Goal: Information Seeking & Learning: Learn about a topic

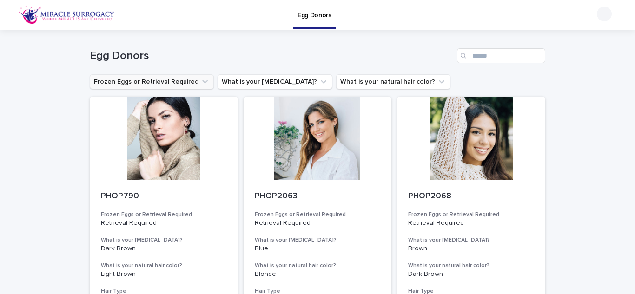
click at [200, 80] on icon "Frozen Eggs or Retrieval Required" at bounding box center [204, 81] width 9 height 9
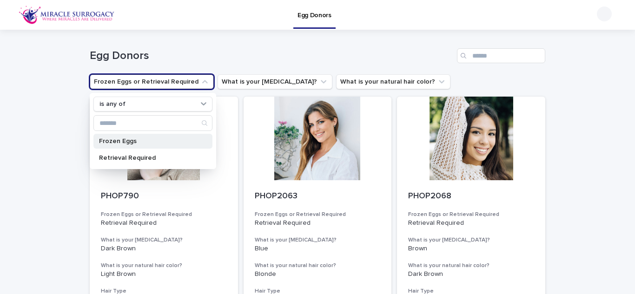
click at [139, 146] on div "Frozen Eggs" at bounding box center [152, 141] width 119 height 15
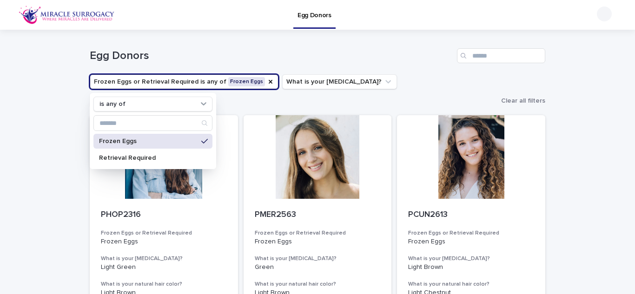
drag, startPoint x: 600, startPoint y: 137, endPoint x: 24, endPoint y: 232, distance: 583.4
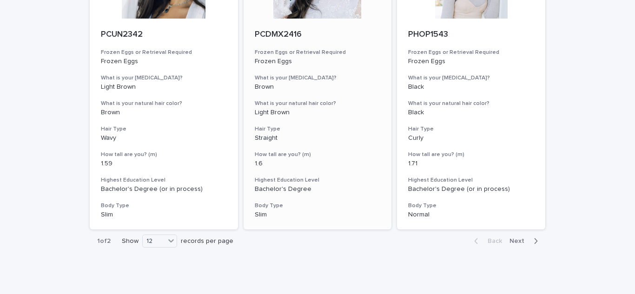
scroll to position [1096, 0]
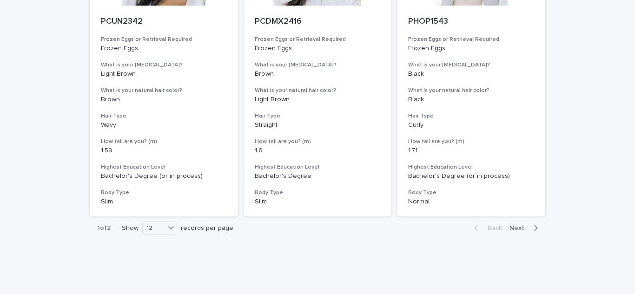
click at [530, 224] on div "button" at bounding box center [534, 228] width 8 height 8
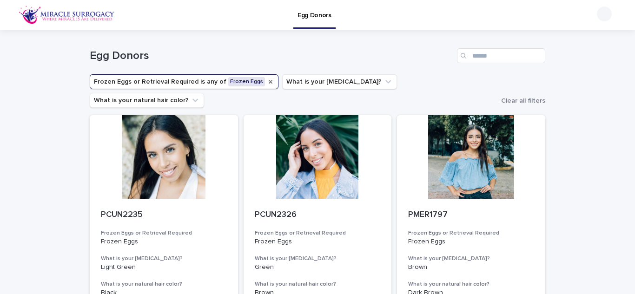
click at [267, 81] on icon "Frozen Eggs or Retrieval Required" at bounding box center [270, 81] width 7 height 7
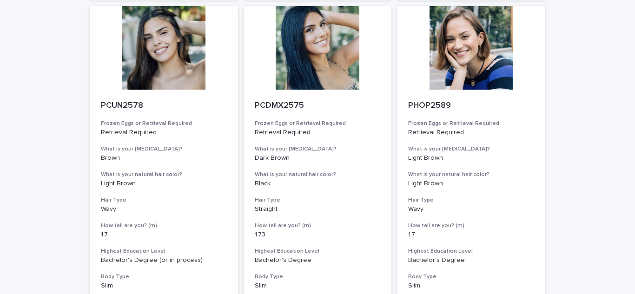
scroll to position [1096, 0]
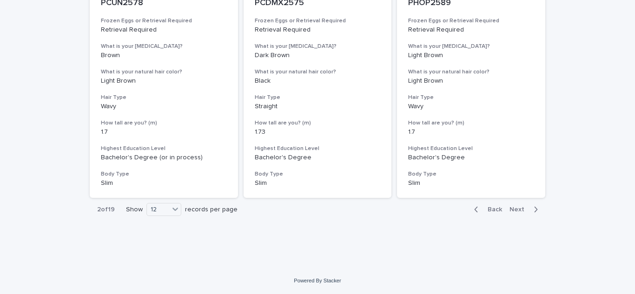
click at [518, 209] on span "Next" at bounding box center [520, 209] width 20 height 7
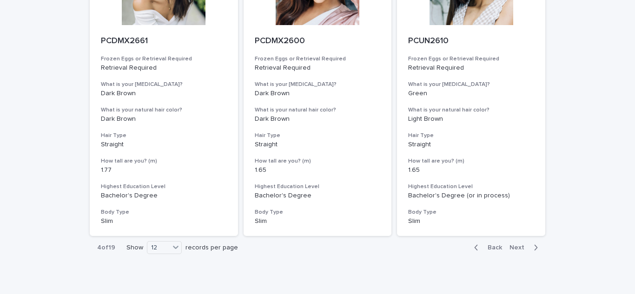
scroll to position [1057, 0]
click at [486, 248] on span "Back" at bounding box center [492, 248] width 20 height 7
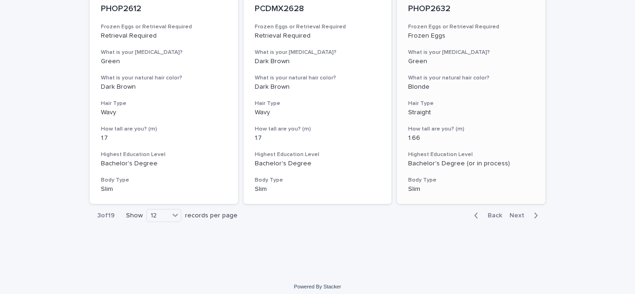
scroll to position [1096, 0]
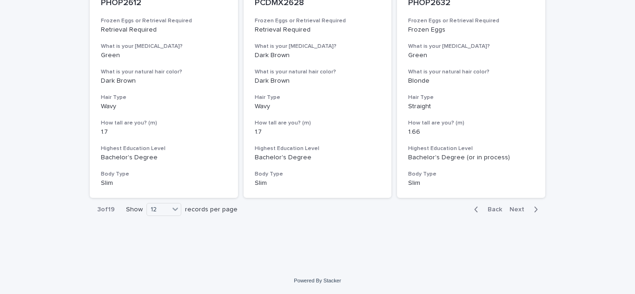
click at [515, 210] on span "Next" at bounding box center [520, 209] width 20 height 7
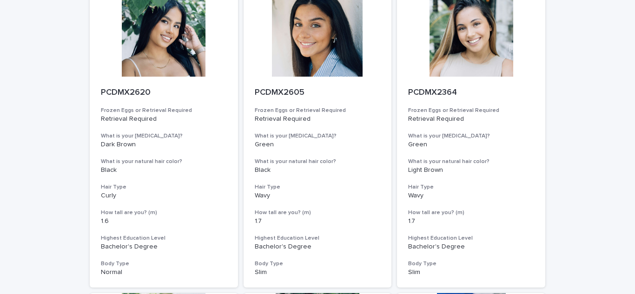
scroll to position [378, 0]
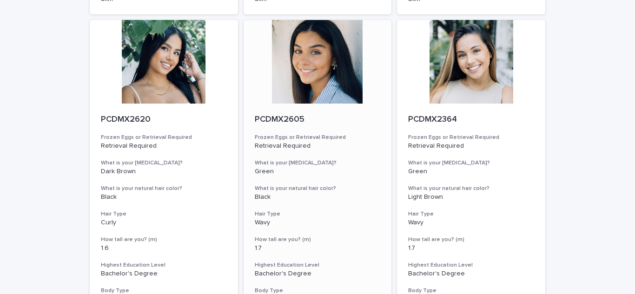
click at [340, 86] on div at bounding box center [318, 62] width 148 height 84
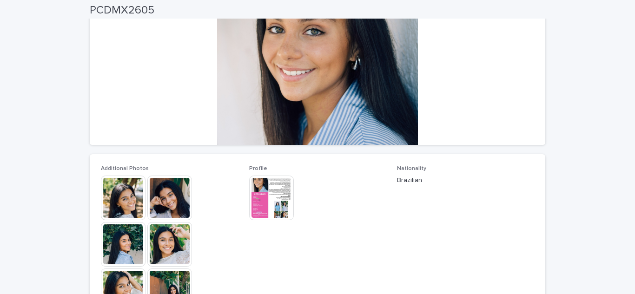
scroll to position [130, 0]
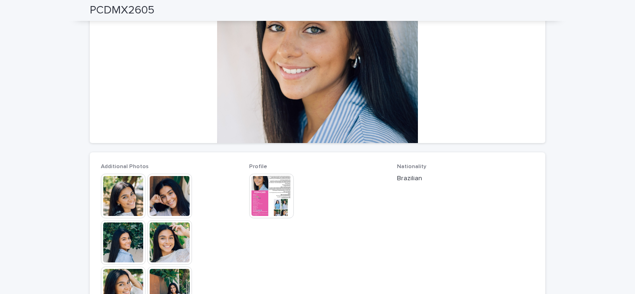
click at [125, 193] on img at bounding box center [123, 196] width 45 height 45
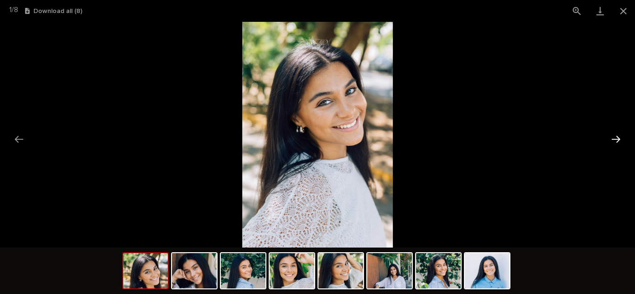
click at [618, 135] on button "Next slide" at bounding box center [616, 139] width 20 height 18
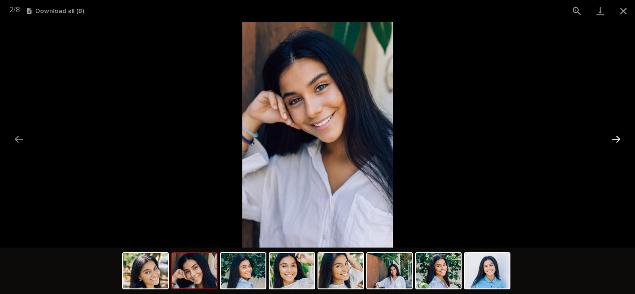
click at [618, 135] on button "Next slide" at bounding box center [616, 139] width 20 height 18
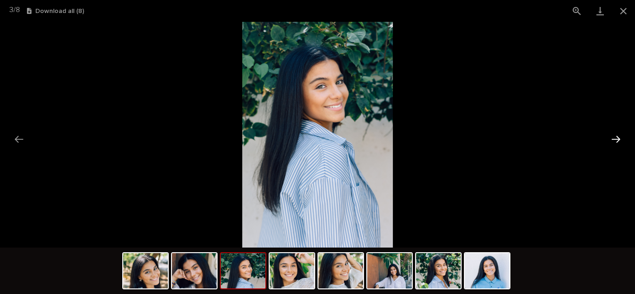
click at [618, 135] on button "Next slide" at bounding box center [616, 139] width 20 height 18
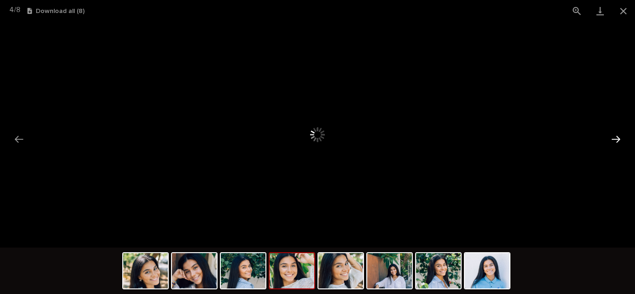
click at [615, 140] on button "Next slide" at bounding box center [616, 139] width 20 height 18
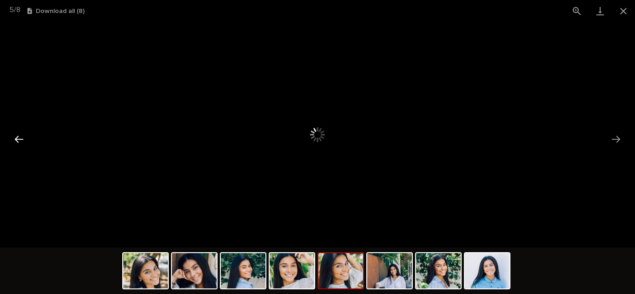
click at [21, 137] on button "Previous slide" at bounding box center [19, 139] width 20 height 18
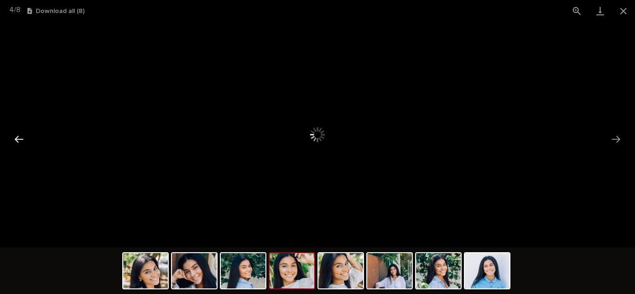
click at [21, 137] on button "Previous slide" at bounding box center [19, 139] width 20 height 18
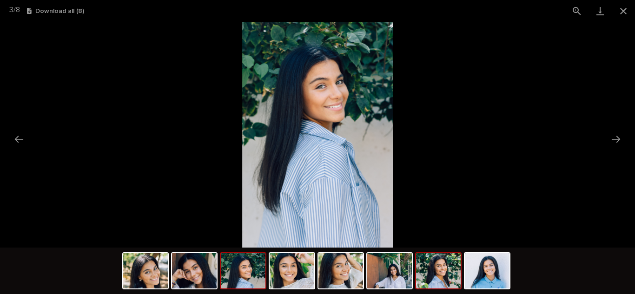
click at [429, 279] on img at bounding box center [438, 270] width 45 height 35
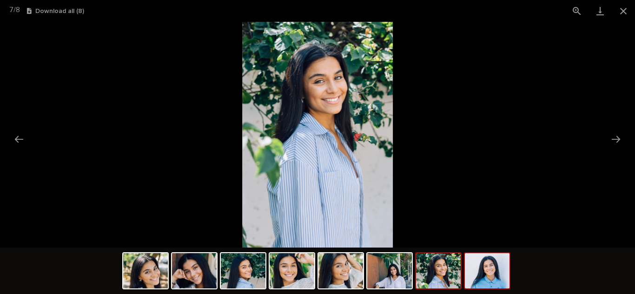
click at [488, 263] on img at bounding box center [487, 270] width 45 height 35
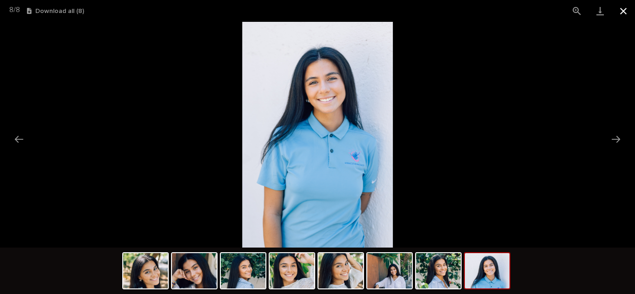
click at [623, 13] on button "Close gallery" at bounding box center [623, 11] width 23 height 22
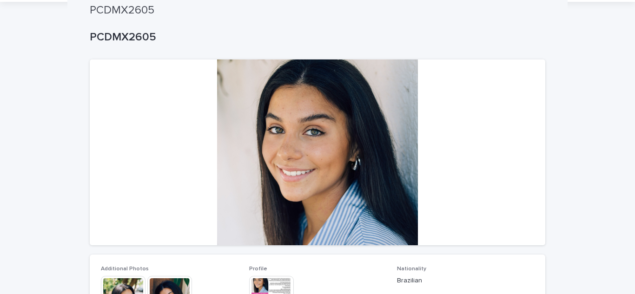
scroll to position [0, 0]
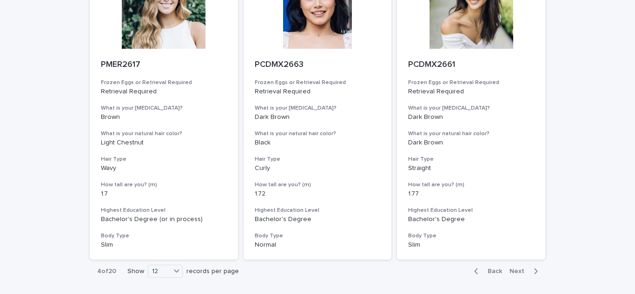
scroll to position [1096, 0]
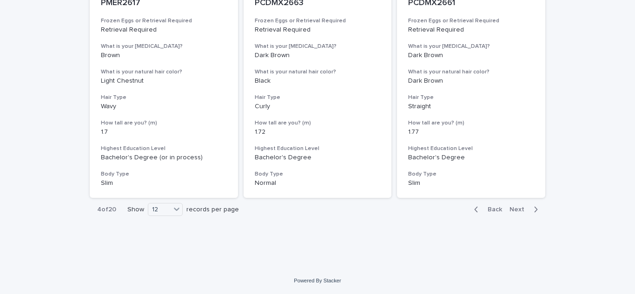
click at [514, 211] on span "Next" at bounding box center [520, 209] width 20 height 7
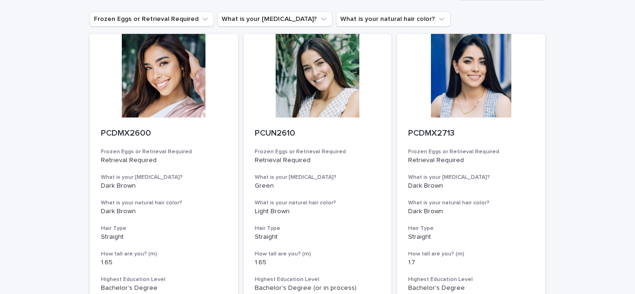
scroll to position [63, 0]
click at [335, 91] on div at bounding box center [318, 75] width 148 height 84
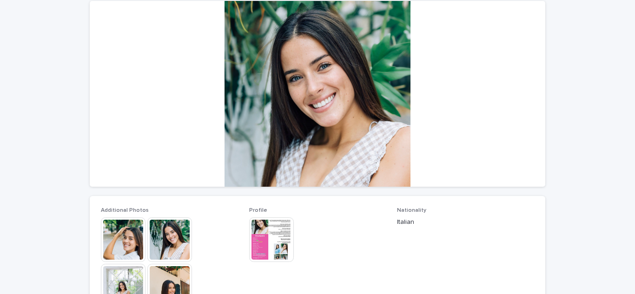
scroll to position [87, 0]
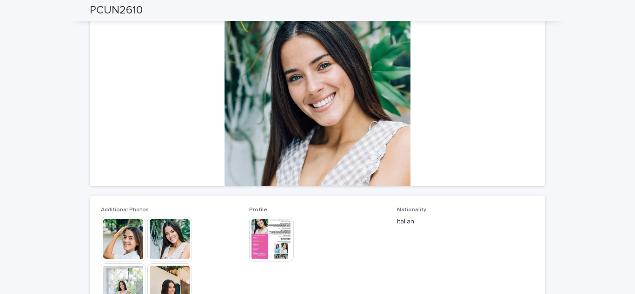
click at [127, 237] on img at bounding box center [123, 239] width 45 height 45
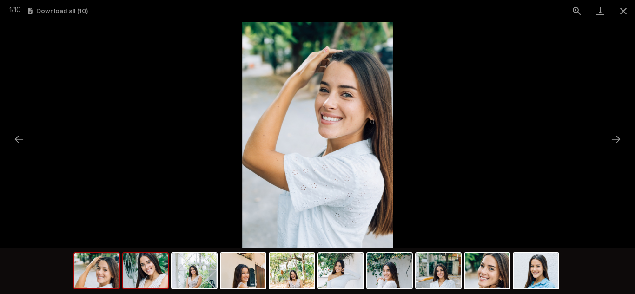
click at [148, 271] on img at bounding box center [145, 270] width 45 height 35
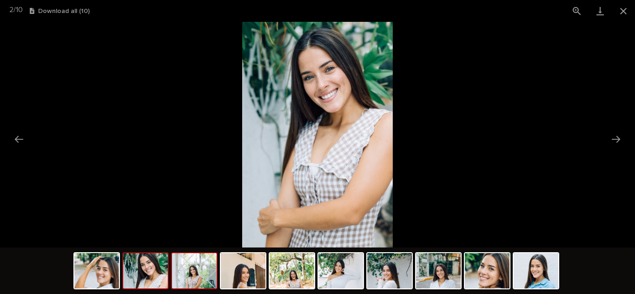
click at [199, 275] on img at bounding box center [194, 270] width 45 height 35
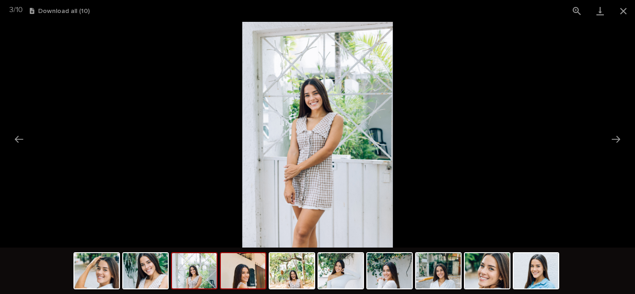
click at [257, 277] on img at bounding box center [243, 270] width 45 height 35
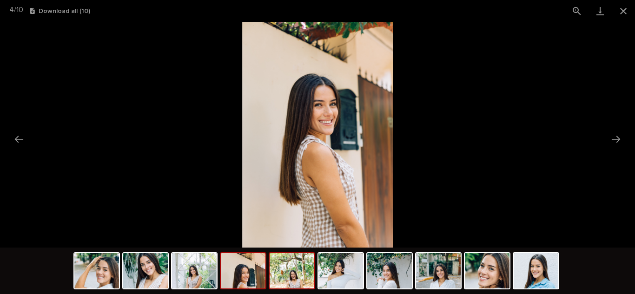
click at [296, 271] on img at bounding box center [292, 270] width 45 height 35
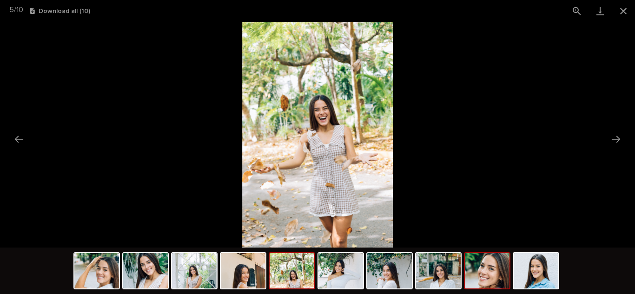
click at [476, 268] on img at bounding box center [487, 270] width 45 height 35
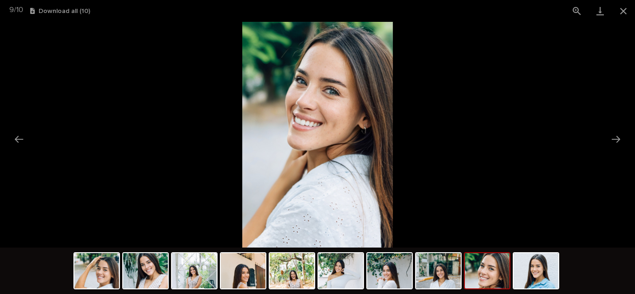
scroll to position [0, 0]
drag, startPoint x: 366, startPoint y: 159, endPoint x: 350, endPoint y: 115, distance: 46.9
click at [350, 115] on img at bounding box center [317, 135] width 151 height 226
click at [529, 270] on img at bounding box center [536, 270] width 45 height 35
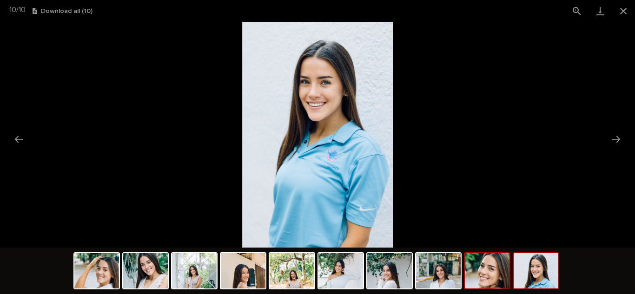
click at [499, 277] on img at bounding box center [487, 270] width 45 height 35
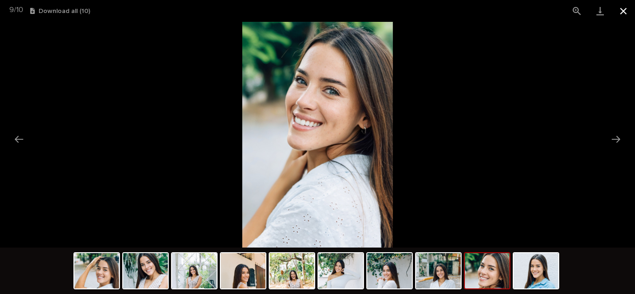
click at [621, 11] on button "Close gallery" at bounding box center [623, 11] width 23 height 22
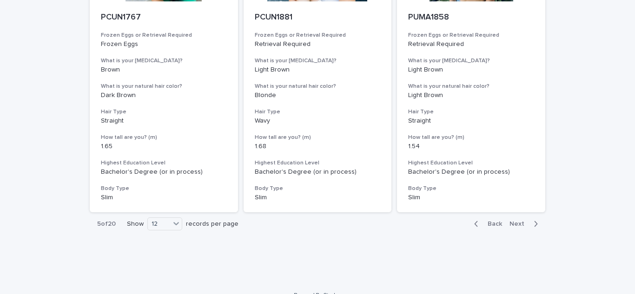
scroll to position [1096, 0]
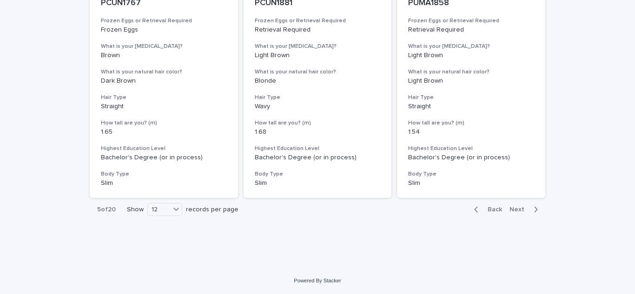
click at [513, 210] on span "Next" at bounding box center [520, 209] width 20 height 7
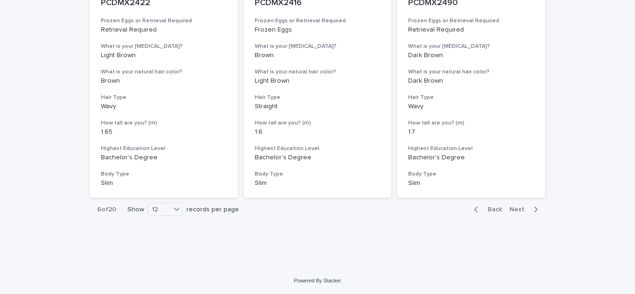
click at [513, 210] on span "Next" at bounding box center [520, 209] width 20 height 7
click at [489, 207] on span "Back" at bounding box center [492, 209] width 20 height 7
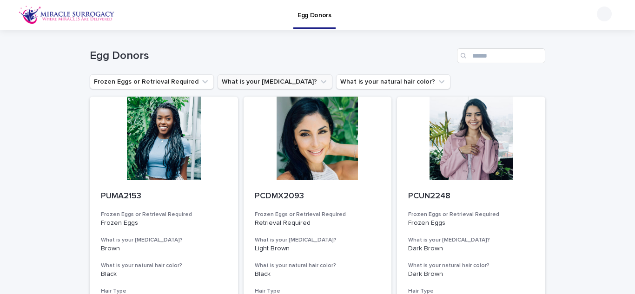
click at [276, 87] on button "What is your [MEDICAL_DATA]?" at bounding box center [275, 81] width 115 height 15
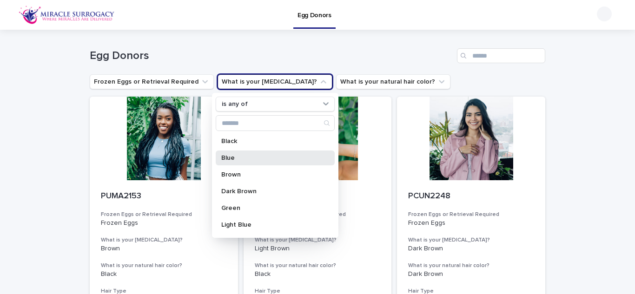
click at [263, 157] on p "Blue" at bounding box center [270, 158] width 99 height 7
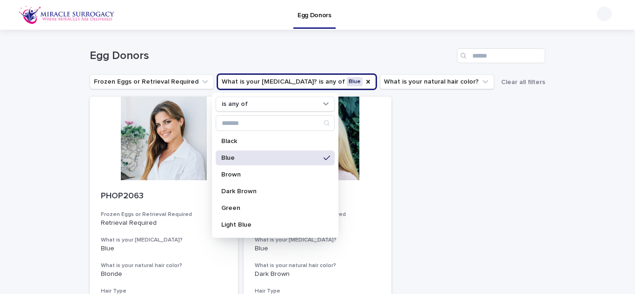
drag, startPoint x: 543, startPoint y: 179, endPoint x: 449, endPoint y: 221, distance: 103.0
drag, startPoint x: 449, startPoint y: 221, endPoint x: 8, endPoint y: 188, distance: 442.6
click at [8, 188] on div "Loading... Saving… Loading... Saving… Egg Donors Frozen Eggs or Retrieval Requi…" at bounding box center [317, 246] width 635 height 432
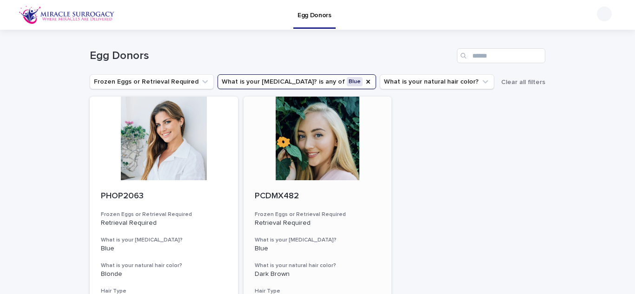
click at [303, 140] on div at bounding box center [318, 139] width 148 height 84
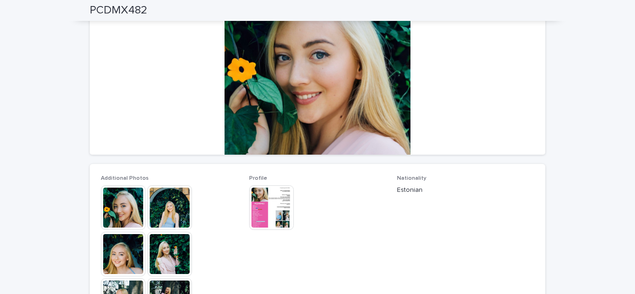
scroll to position [119, 0]
click at [131, 201] on img at bounding box center [123, 207] width 45 height 45
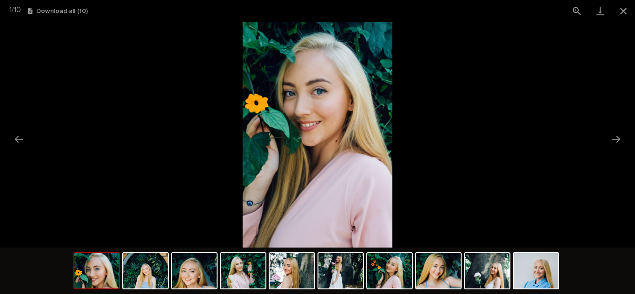
scroll to position [0, 0]
drag, startPoint x: 617, startPoint y: 139, endPoint x: 559, endPoint y: 53, distance: 103.4
drag, startPoint x: 559, startPoint y: 53, endPoint x: 619, endPoint y: 142, distance: 107.2
click at [619, 142] on button "Next slide" at bounding box center [616, 139] width 20 height 18
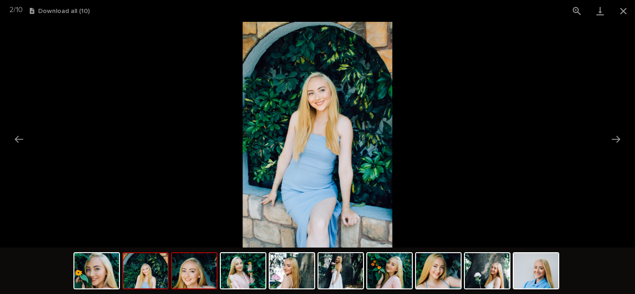
drag, startPoint x: 232, startPoint y: 289, endPoint x: 187, endPoint y: 280, distance: 45.4
drag, startPoint x: 187, startPoint y: 280, endPoint x: 179, endPoint y: 280, distance: 8.4
click at [179, 280] on img at bounding box center [194, 270] width 45 height 35
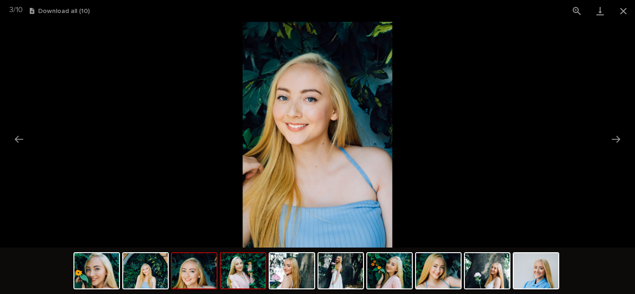
drag, startPoint x: 250, startPoint y: 280, endPoint x: 234, endPoint y: 278, distance: 16.0
click at [234, 278] on img at bounding box center [243, 270] width 45 height 35
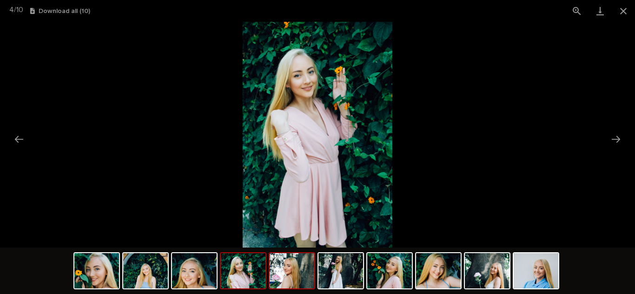
click at [298, 273] on img at bounding box center [292, 270] width 45 height 35
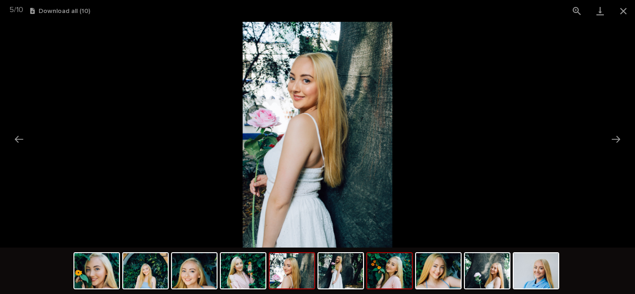
click at [379, 270] on img at bounding box center [389, 270] width 45 height 35
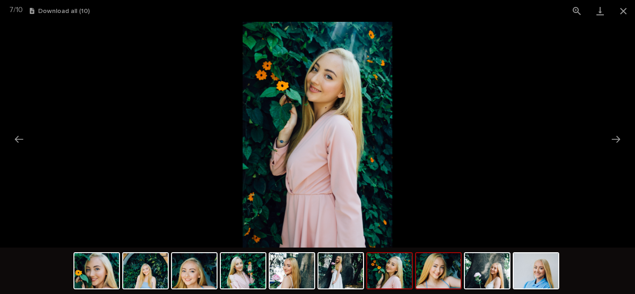
click at [436, 277] on img at bounding box center [438, 270] width 45 height 35
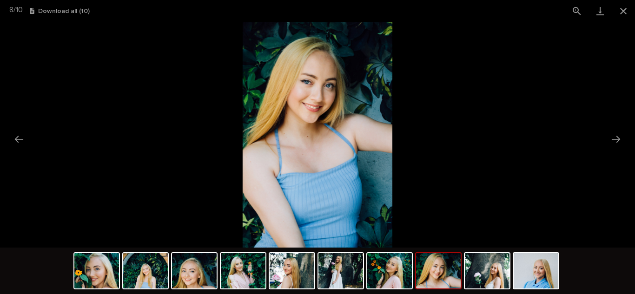
click at [330, 97] on img at bounding box center [318, 135] width 150 height 226
click at [484, 275] on img at bounding box center [487, 270] width 45 height 35
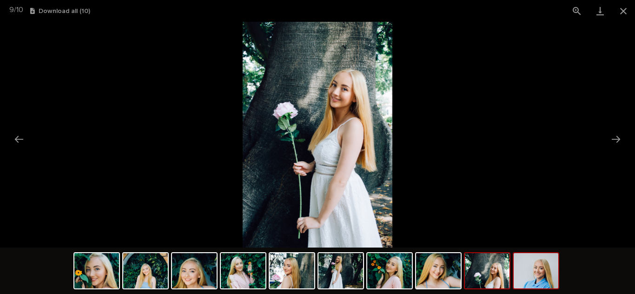
click at [530, 279] on img at bounding box center [536, 270] width 45 height 35
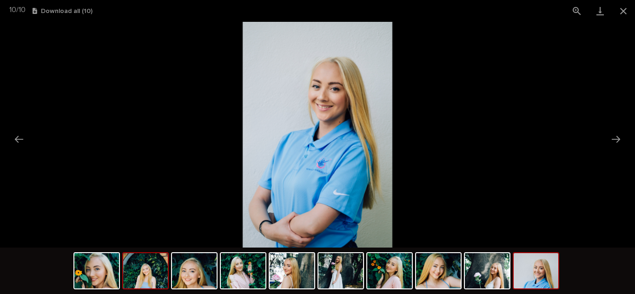
click at [140, 277] on img at bounding box center [145, 270] width 45 height 35
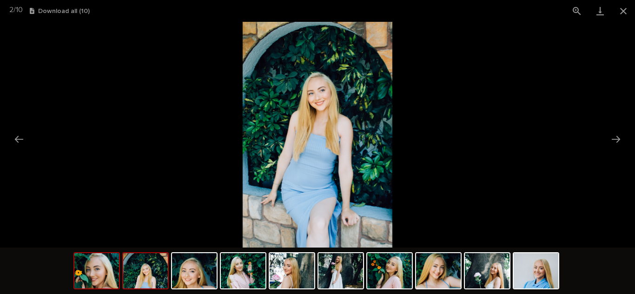
click at [98, 269] on img at bounding box center [96, 270] width 45 height 35
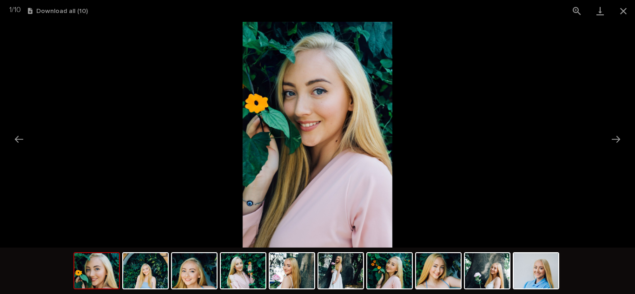
click at [324, 98] on img at bounding box center [318, 135] width 150 height 226
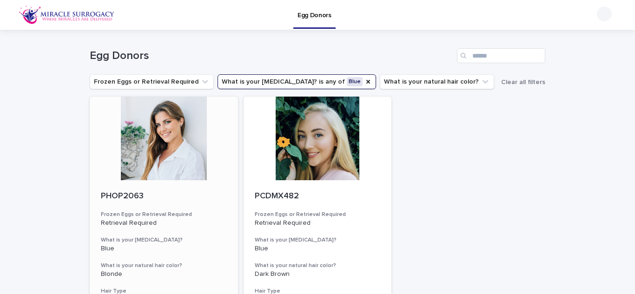
click at [177, 137] on div at bounding box center [164, 139] width 148 height 84
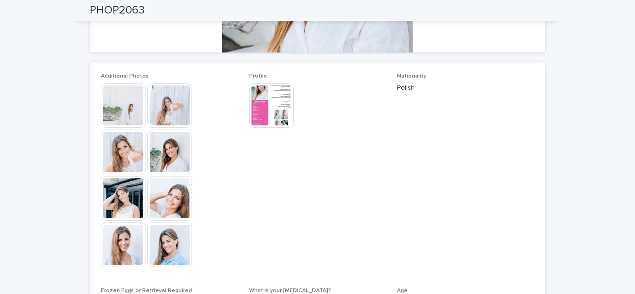
scroll to position [231, 0]
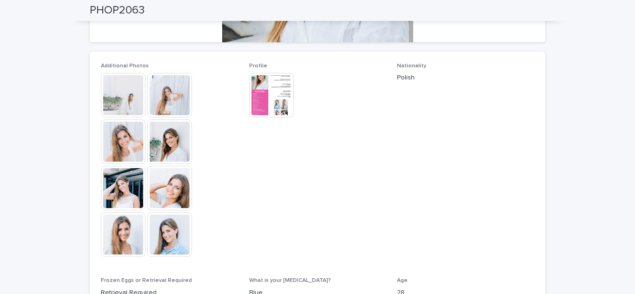
click at [170, 203] on img at bounding box center [169, 188] width 45 height 45
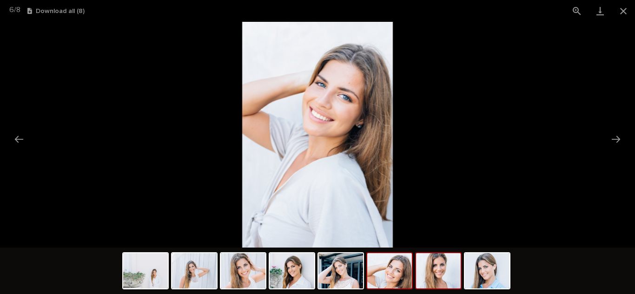
click at [435, 269] on img at bounding box center [438, 270] width 45 height 35
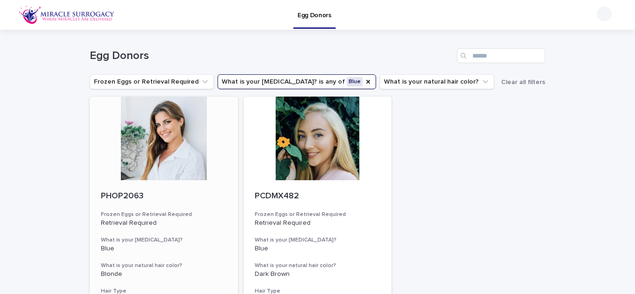
drag, startPoint x: 176, startPoint y: 125, endPoint x: 155, endPoint y: 124, distance: 20.5
click at [155, 124] on div at bounding box center [164, 139] width 148 height 84
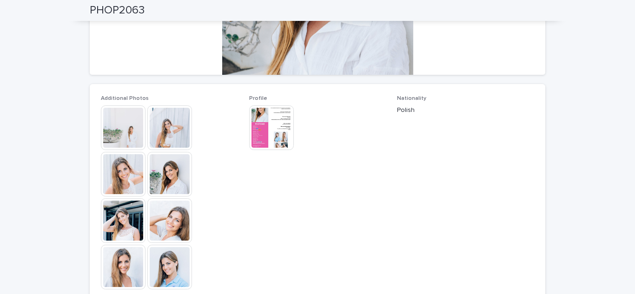
scroll to position [199, 0]
drag, startPoint x: 275, startPoint y: 124, endPoint x: 266, endPoint y: 124, distance: 9.8
click at [263, 127] on img at bounding box center [271, 127] width 45 height 45
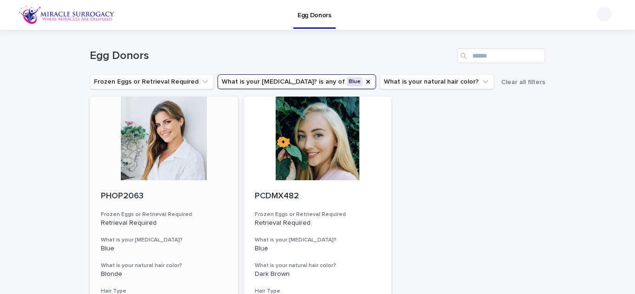
click at [182, 141] on div at bounding box center [164, 139] width 148 height 84
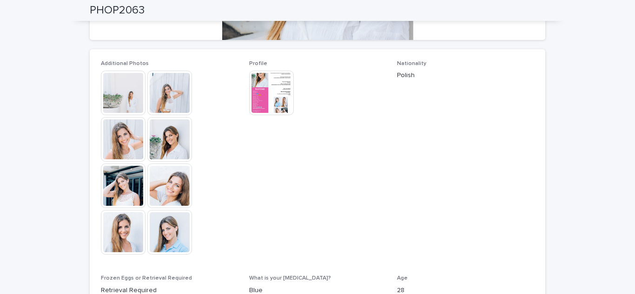
scroll to position [236, 0]
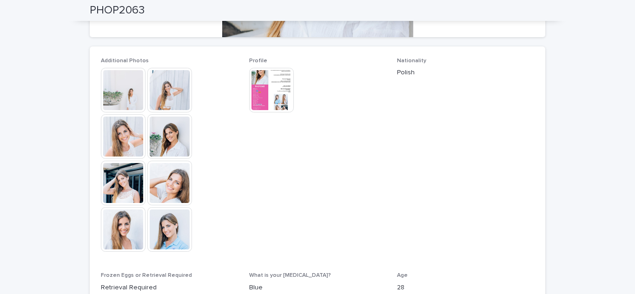
click at [133, 132] on img at bounding box center [123, 136] width 45 height 45
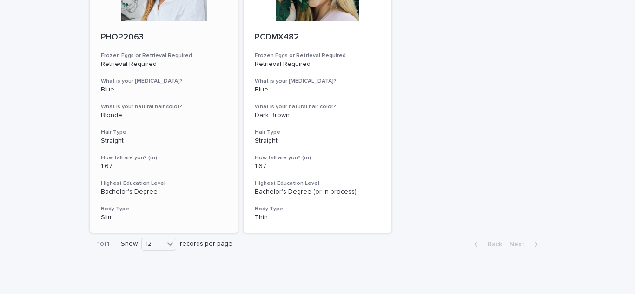
scroll to position [159, 0]
